Goal: Information Seeking & Learning: Learn about a topic

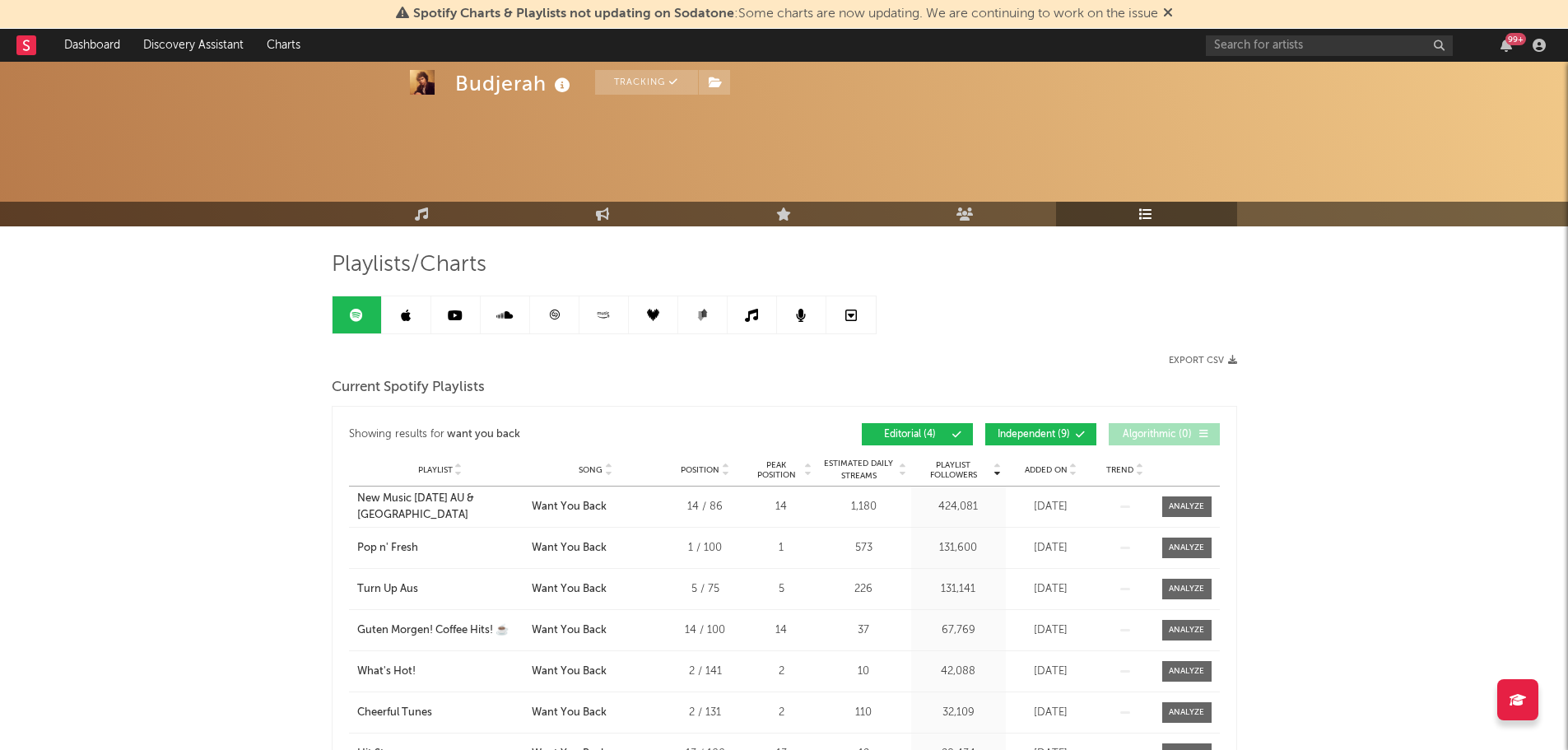
scroll to position [247, 0]
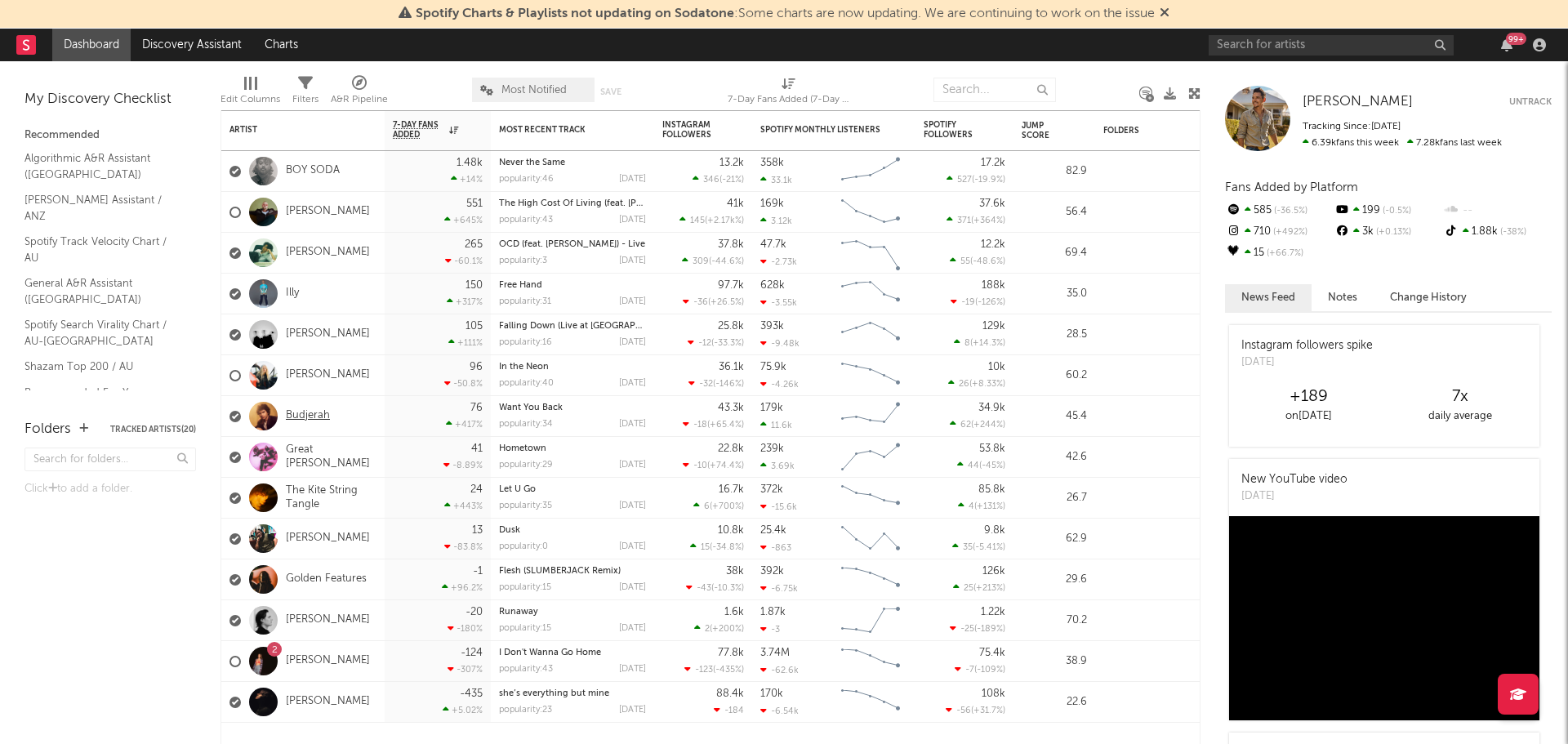
click at [306, 418] on link "Budjerah" at bounding box center [308, 416] width 45 height 14
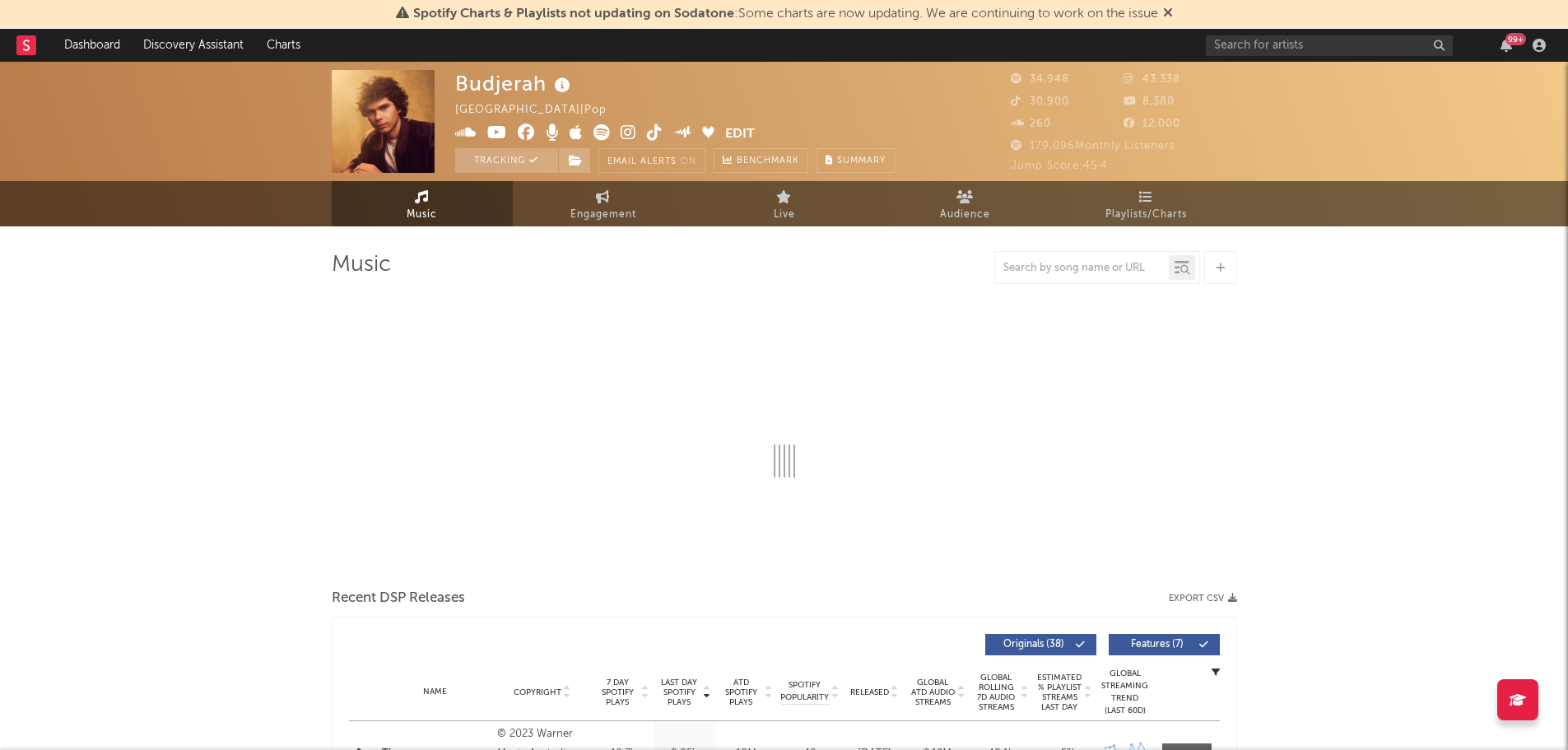
select select "6m"
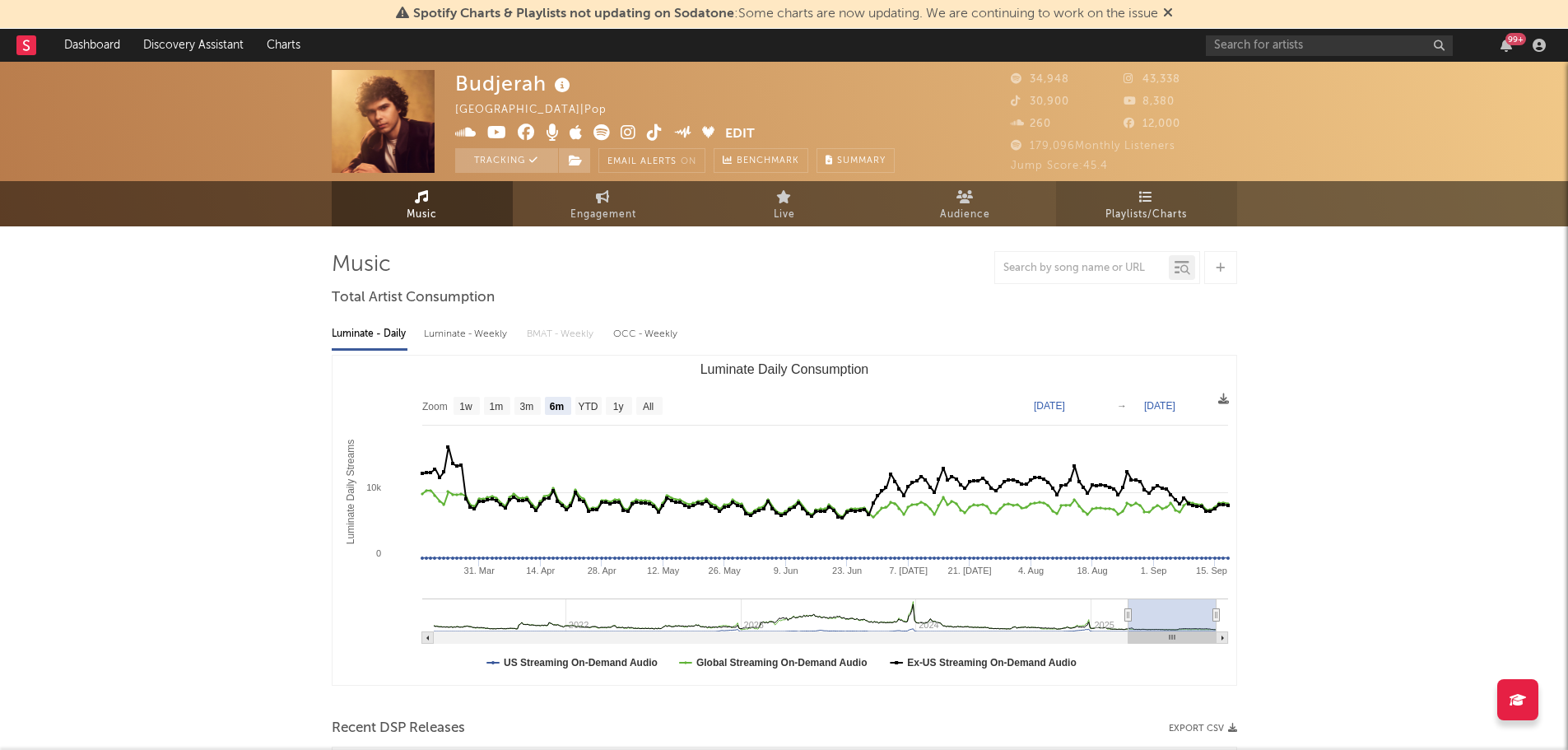
click at [1124, 195] on link "Playlists/Charts" at bounding box center [1147, 203] width 182 height 45
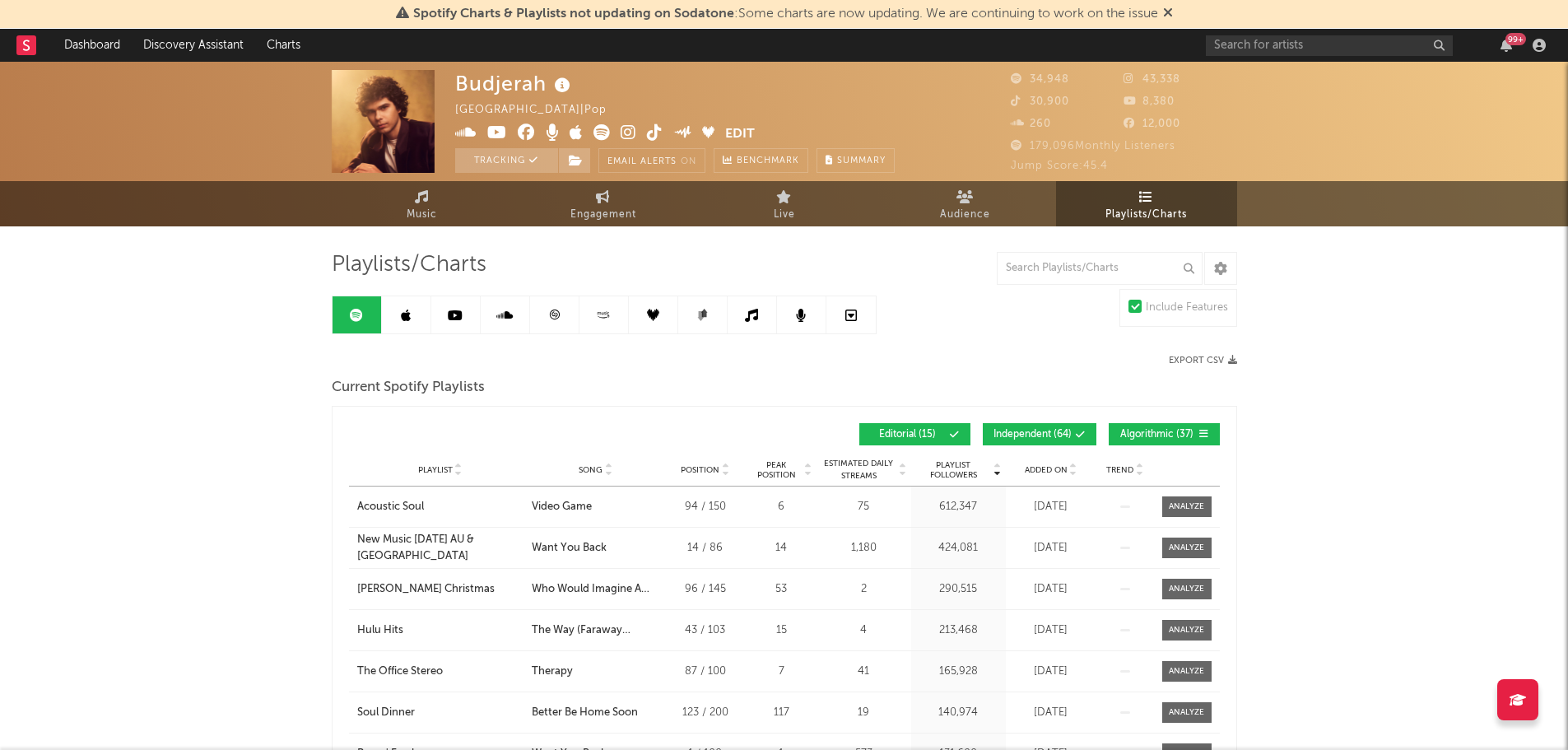
click at [1129, 271] on input "text" at bounding box center [1099, 268] width 205 height 33
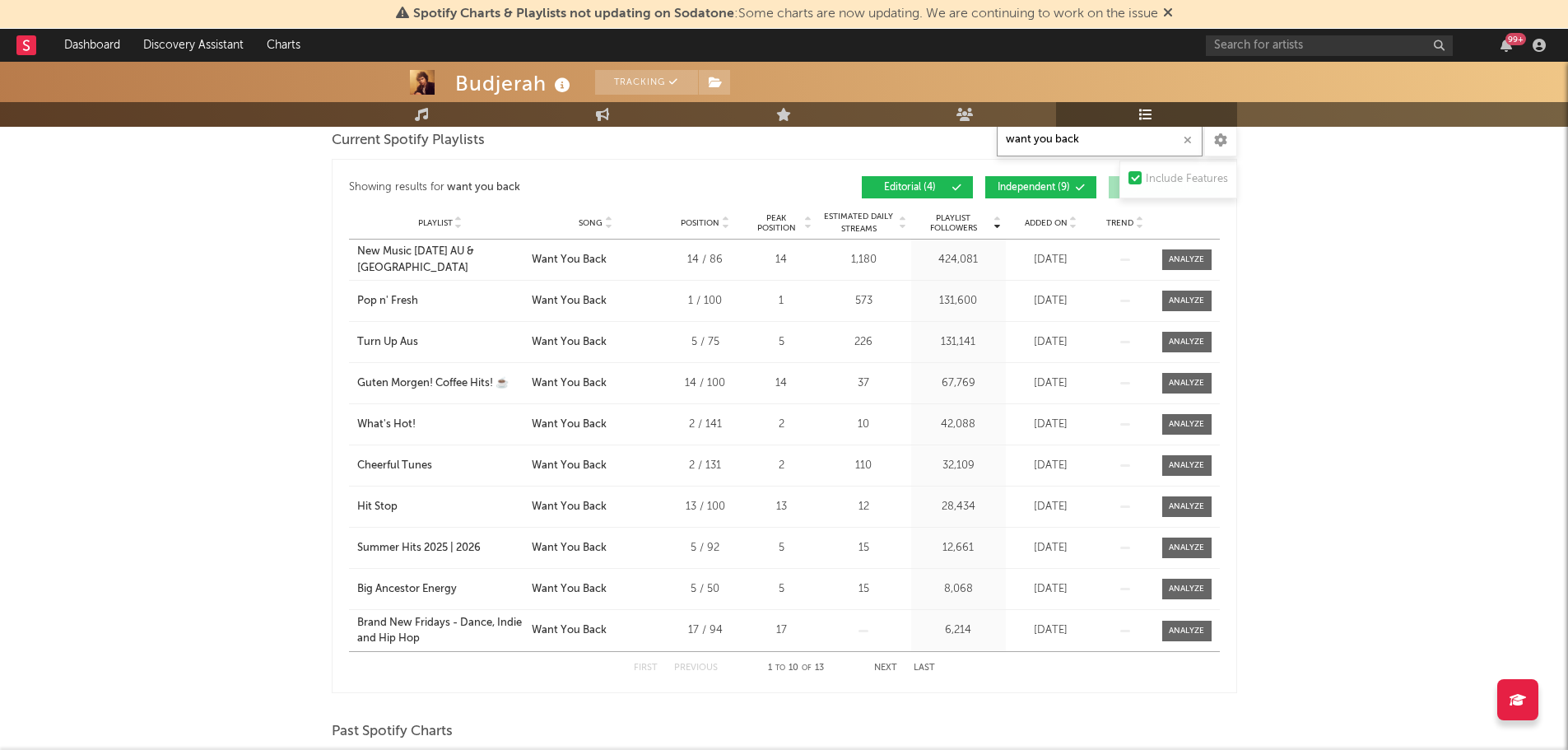
scroll to position [165, 0]
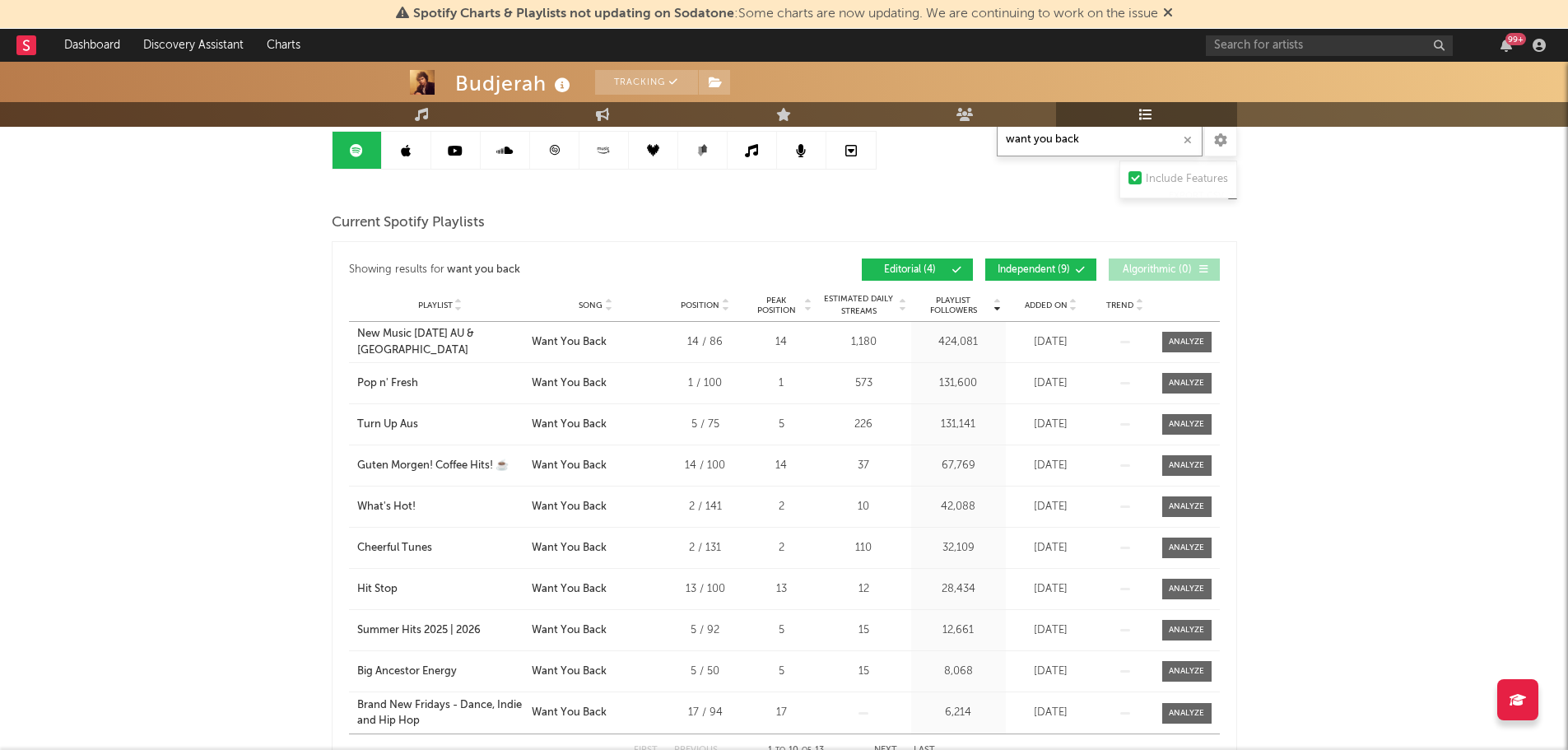
type input "want you back"
click at [382, 587] on div "Hit Stop" at bounding box center [377, 589] width 40 height 17
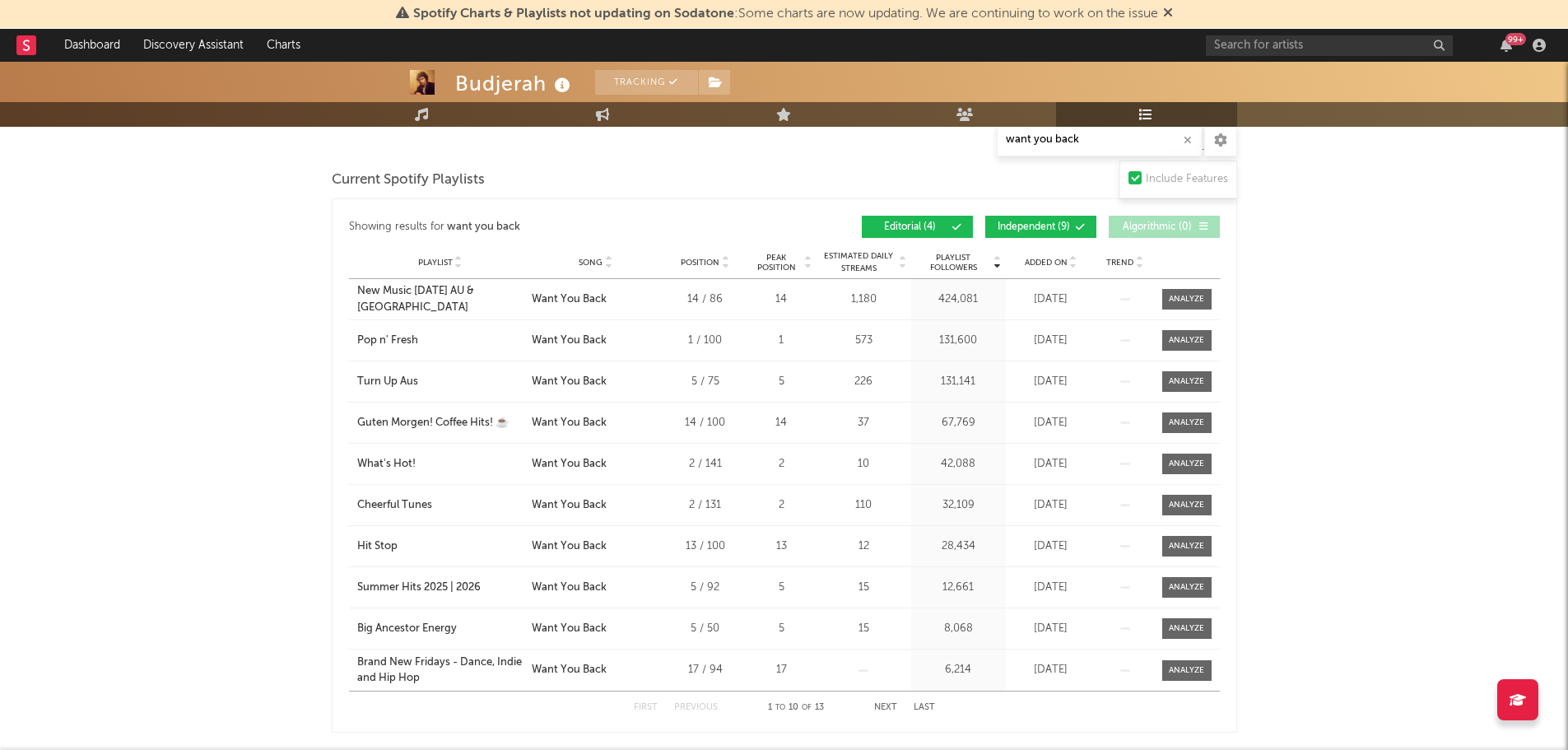
scroll to position [247, 0]
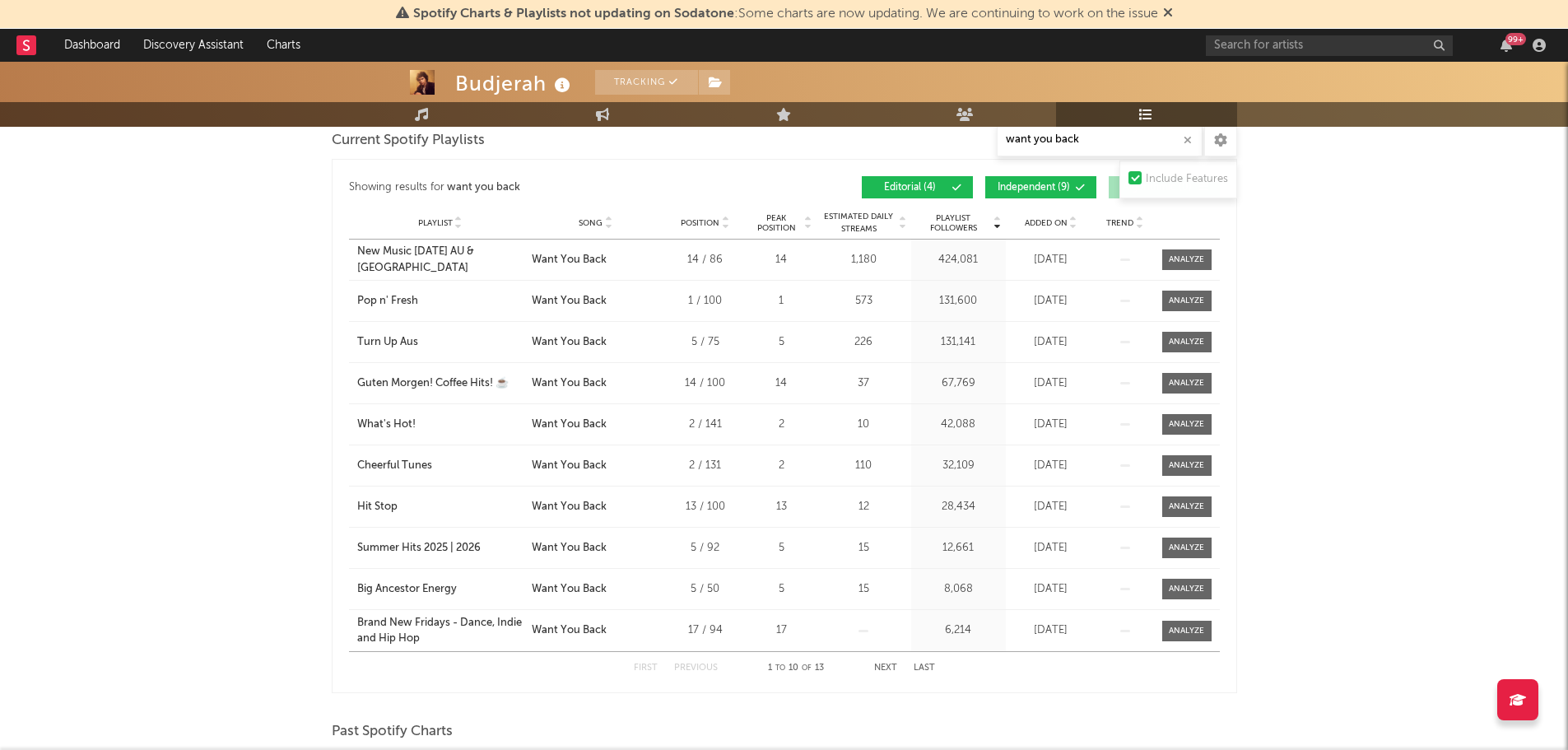
click at [898, 667] on div "First Previous 1 to 10 of 13 Next Last" at bounding box center [784, 668] width 301 height 32
click at [892, 665] on button "Next" at bounding box center [885, 667] width 23 height 9
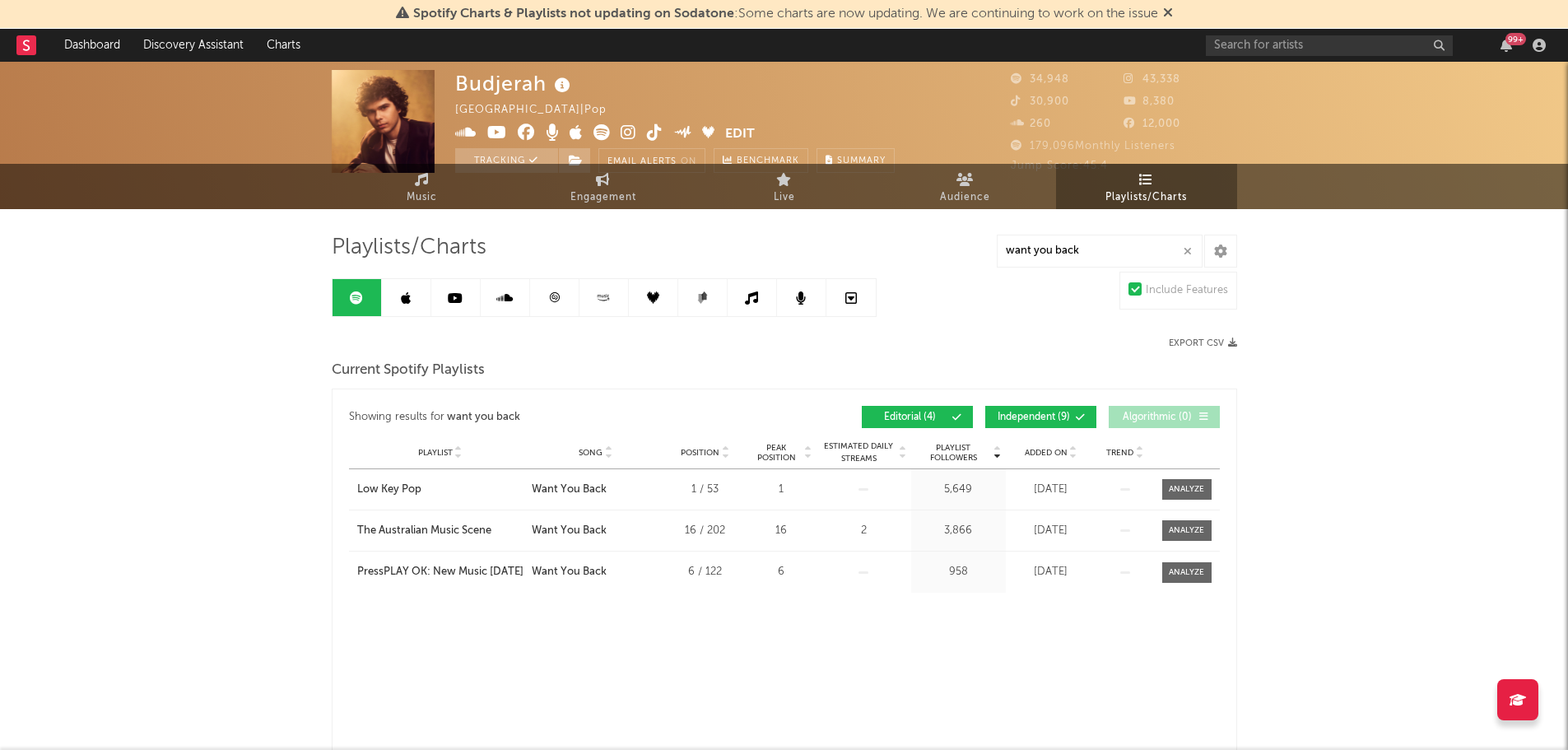
scroll to position [0, 0]
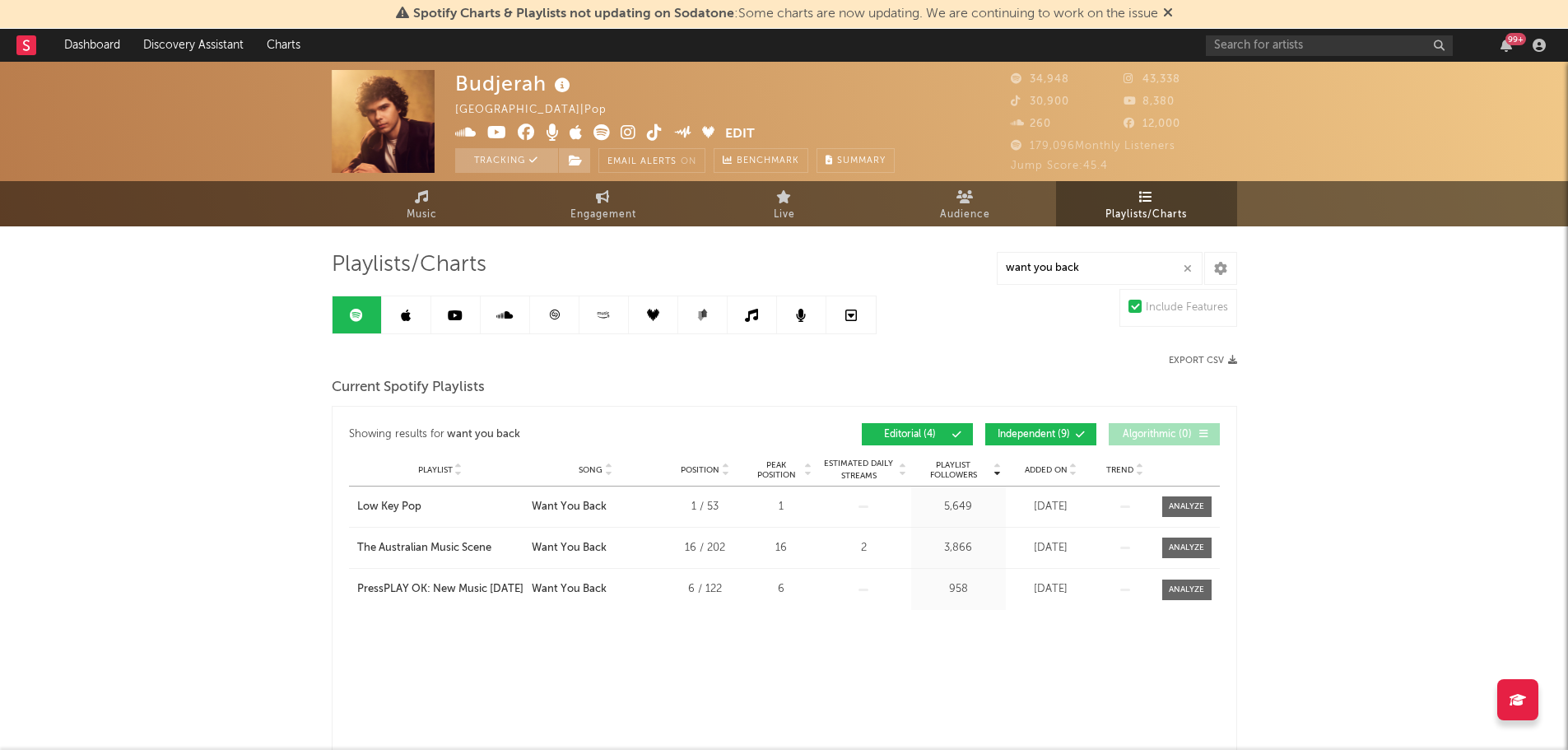
click at [416, 312] on link at bounding box center [407, 314] width 50 height 37
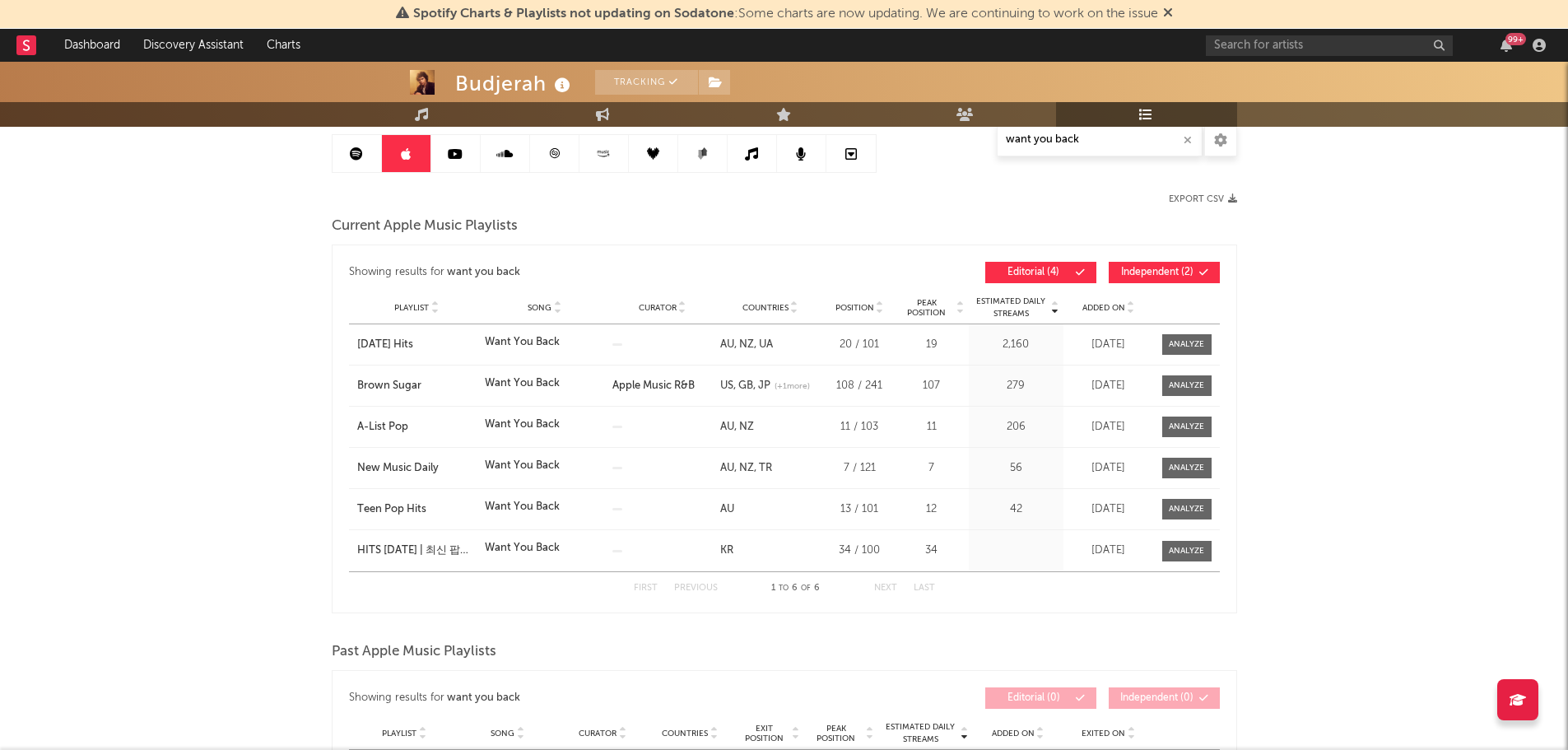
scroll to position [165, 0]
